Goal: Find specific page/section

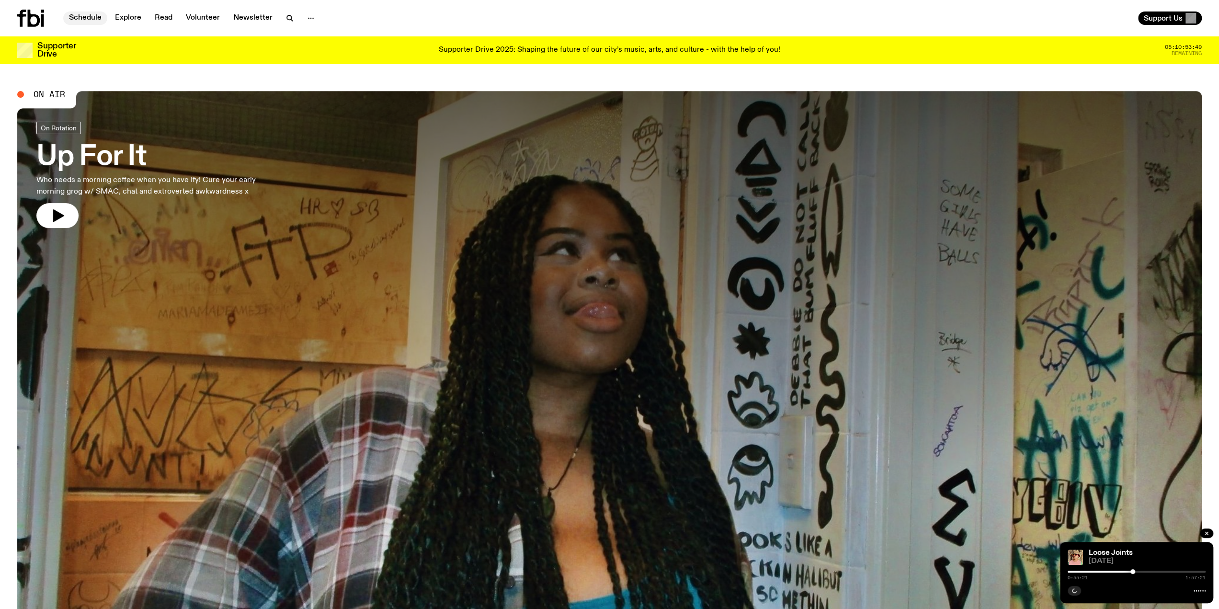
click at [97, 17] on link "Schedule" at bounding box center [85, 17] width 44 height 13
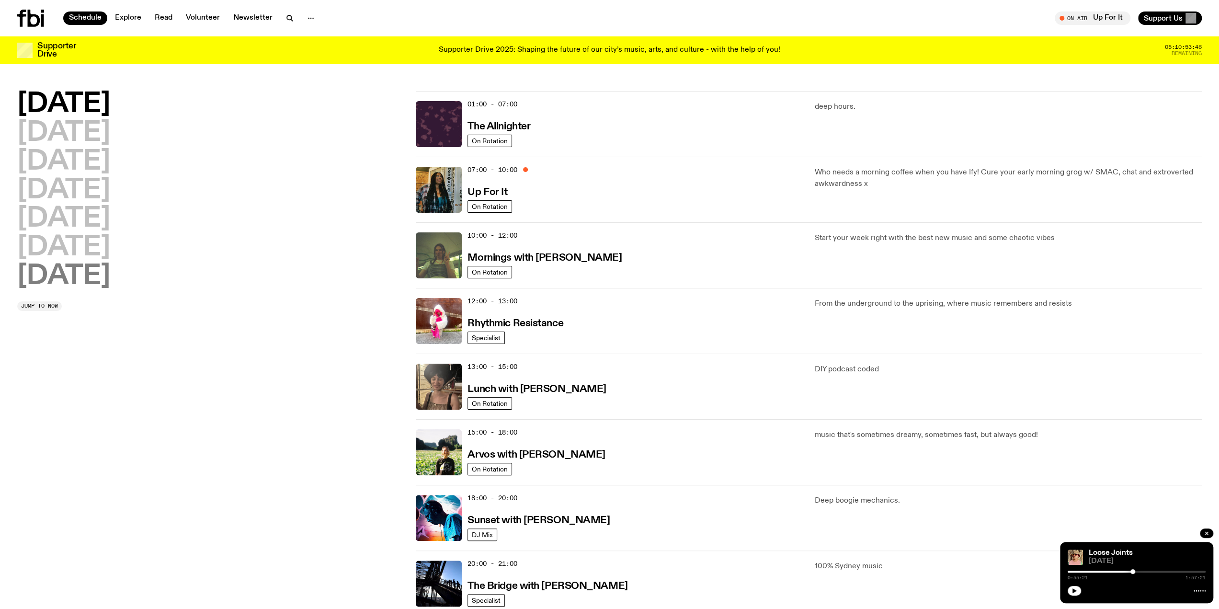
click at [89, 275] on h2 "[DATE]" at bounding box center [63, 276] width 93 height 27
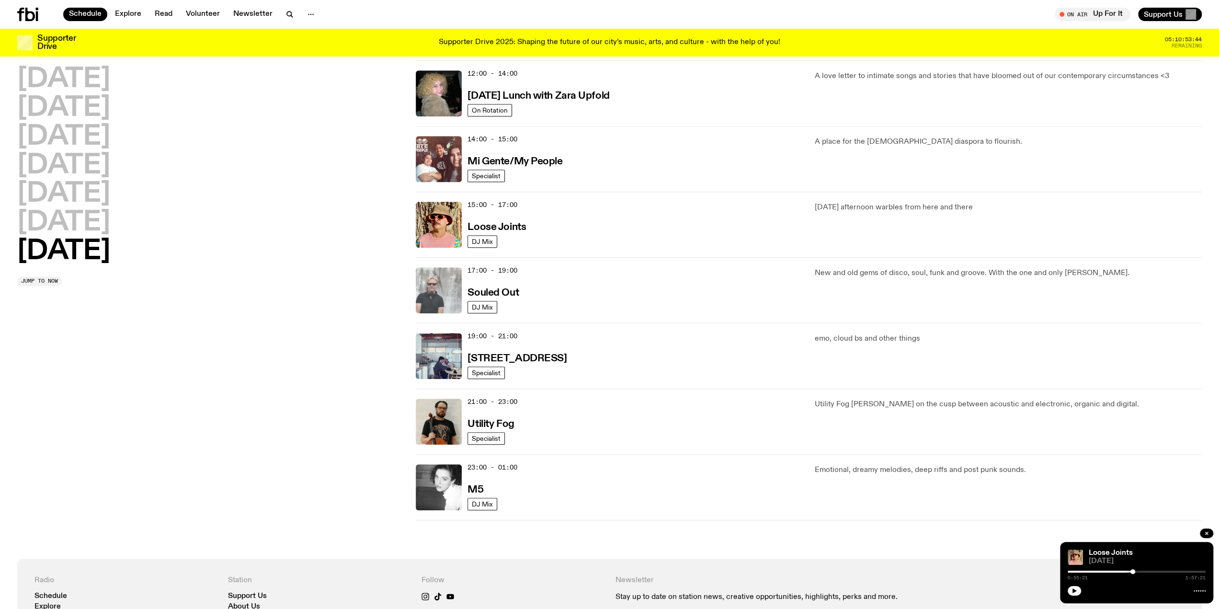
scroll to position [426, 0]
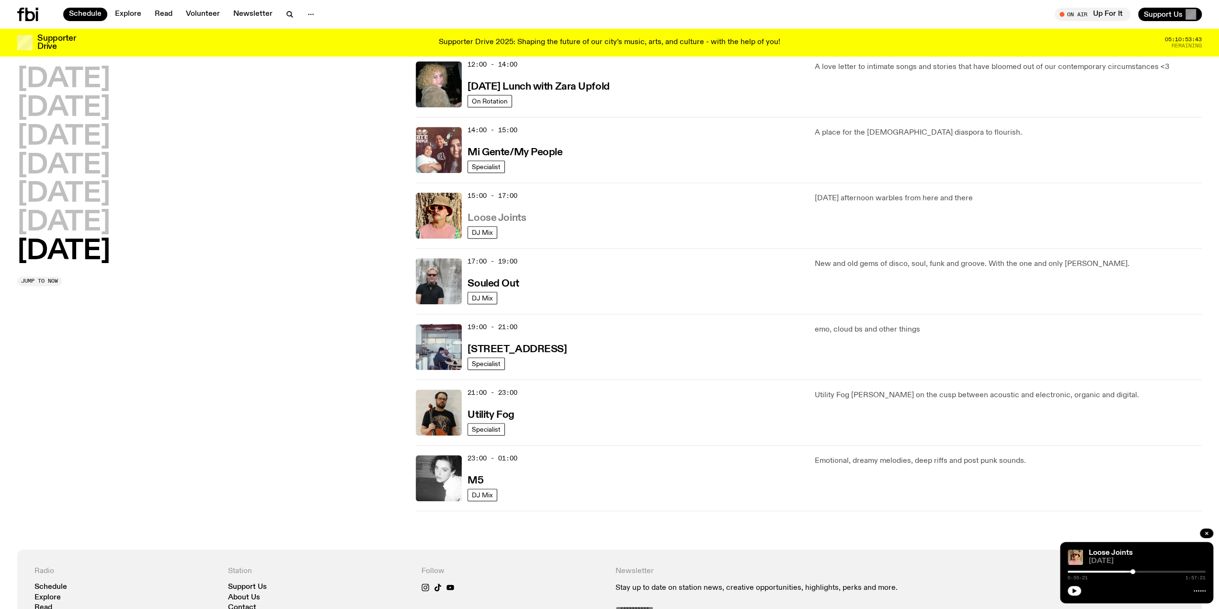
click at [515, 215] on h3 "Loose Joints" at bounding box center [497, 218] width 58 height 10
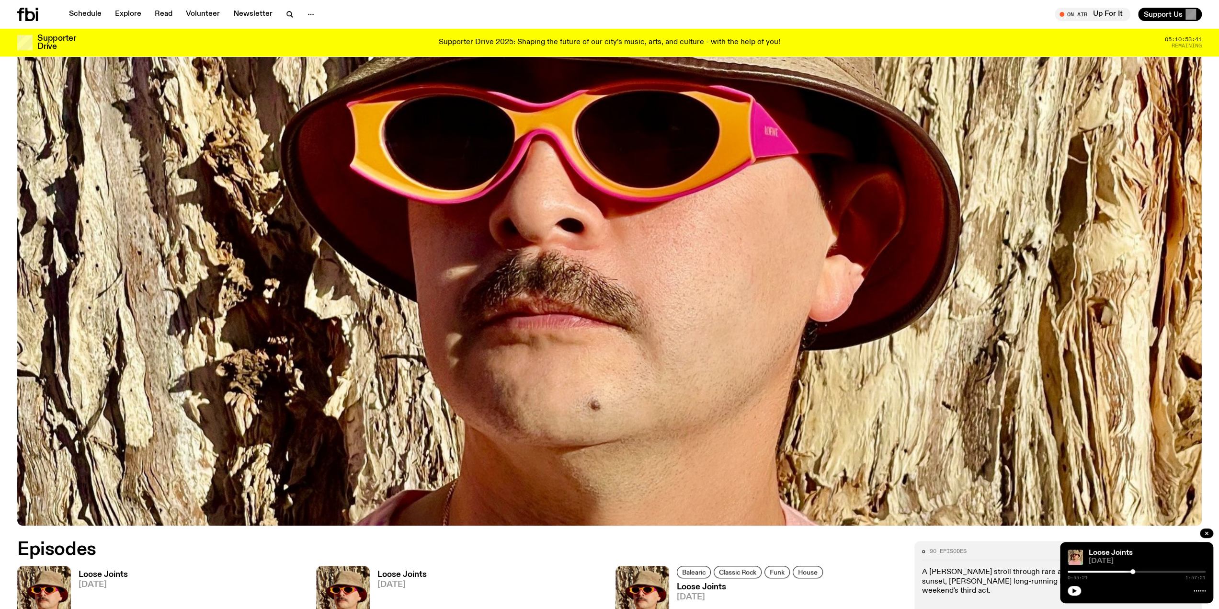
scroll to position [711, 0]
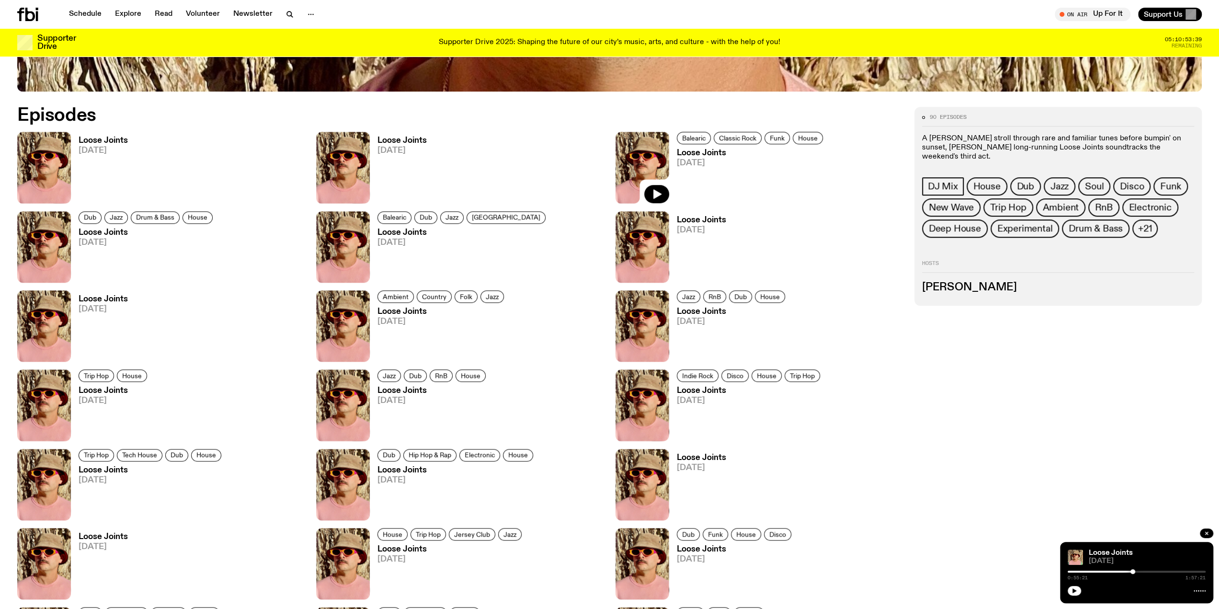
click at [100, 139] on h3 "Loose Joints" at bounding box center [103, 141] width 49 height 8
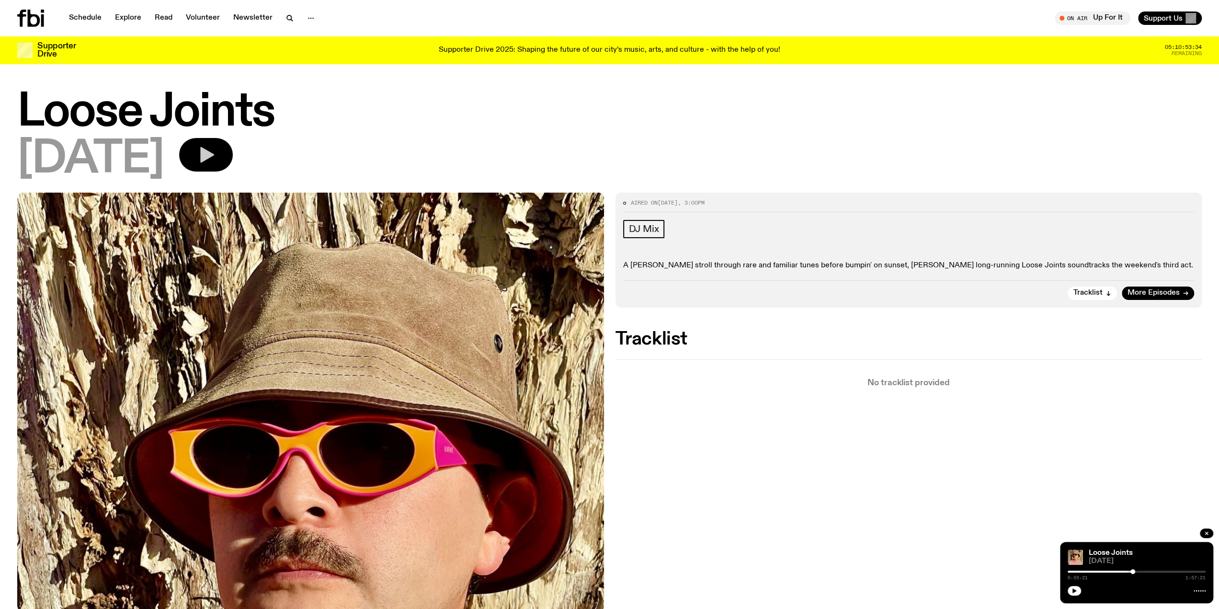
click at [216, 161] on icon "button" at bounding box center [205, 154] width 19 height 19
